Goal: Transaction & Acquisition: Purchase product/service

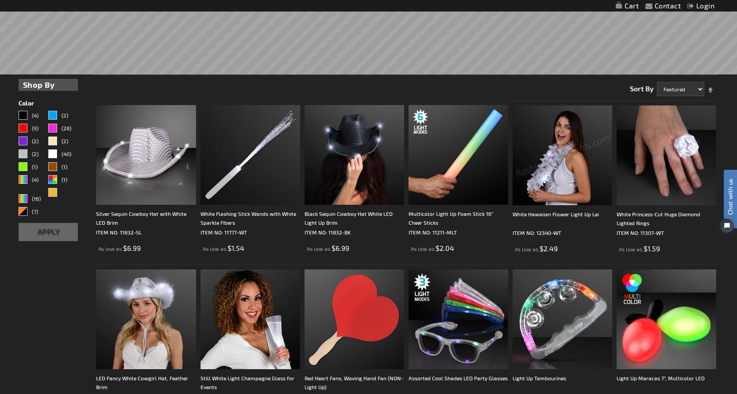
scroll to position [267, 0]
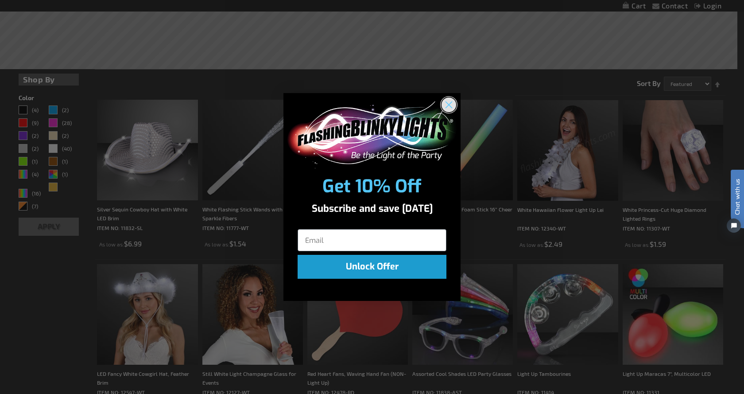
click at [444, 102] on circle "Close dialog" at bounding box center [448, 104] width 15 height 15
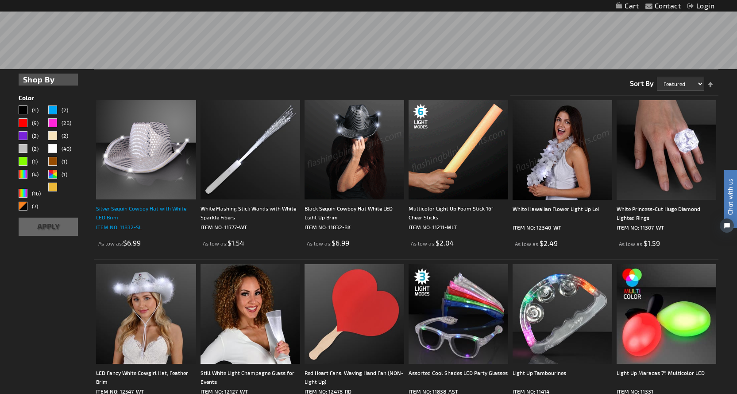
click at [154, 207] on div "Silver Sequin Cowboy Hat with White LED Brim" at bounding box center [146, 213] width 100 height 18
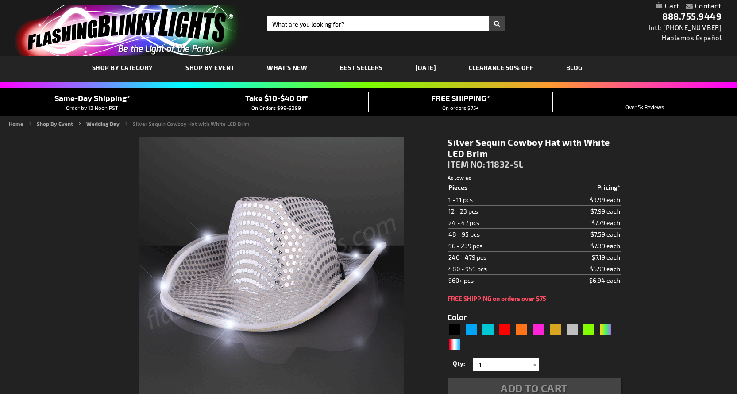
type input "5644"
